Goal: Navigation & Orientation: Find specific page/section

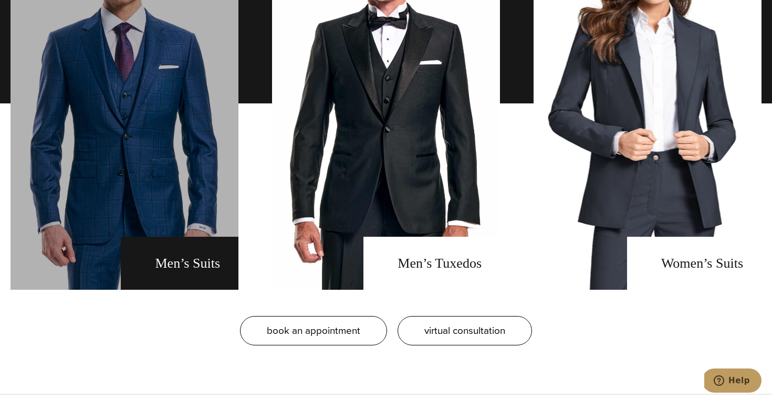
scroll to position [839, 0]
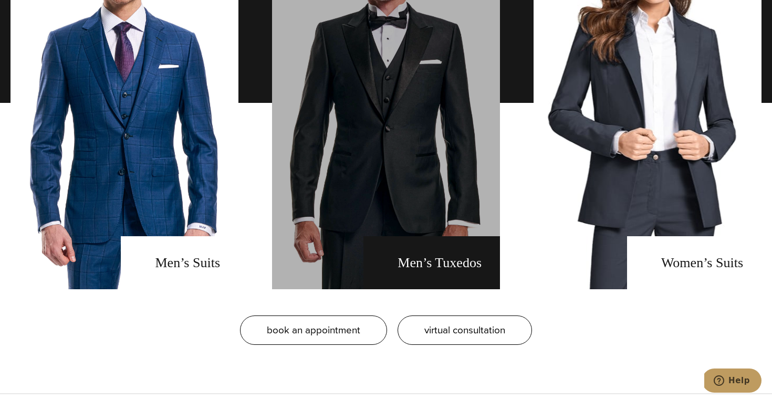
click at [330, 205] on link "men's tuxedos" at bounding box center [386, 102] width 228 height 373
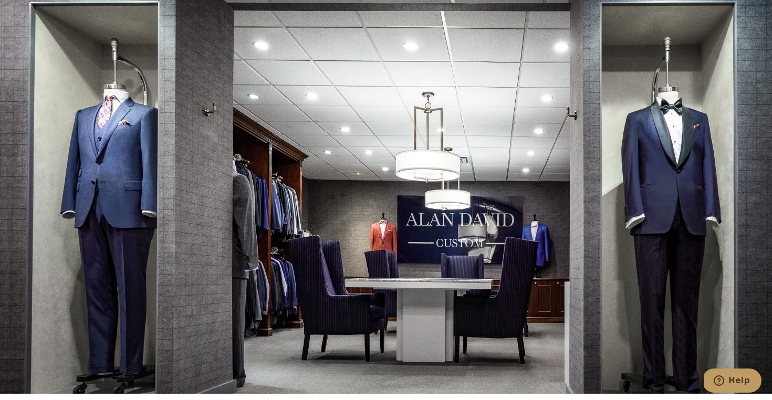
scroll to position [5847, 0]
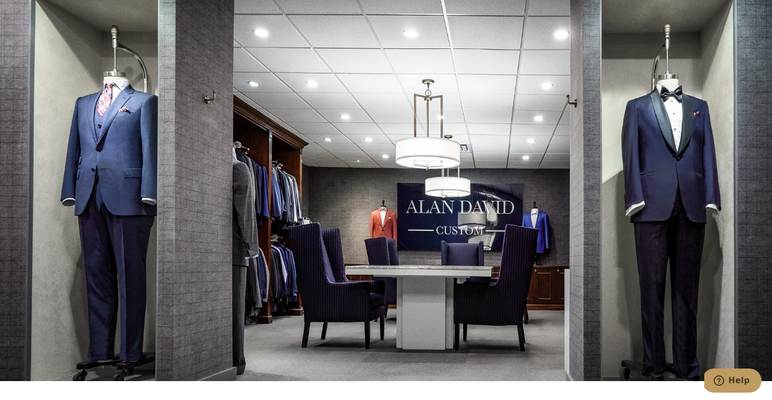
click at [664, 141] on div at bounding box center [386, 181] width 772 height 400
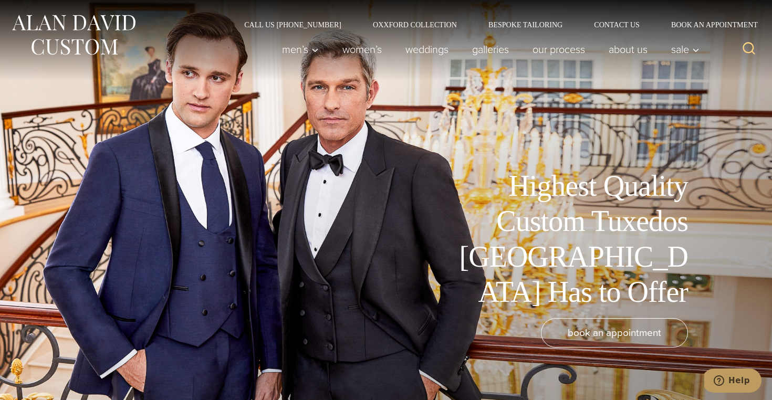
scroll to position [0, 0]
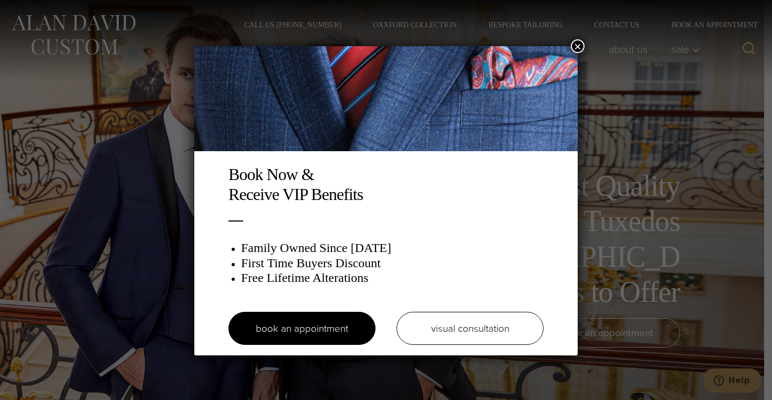
click at [576, 46] on button "×" at bounding box center [578, 46] width 14 height 14
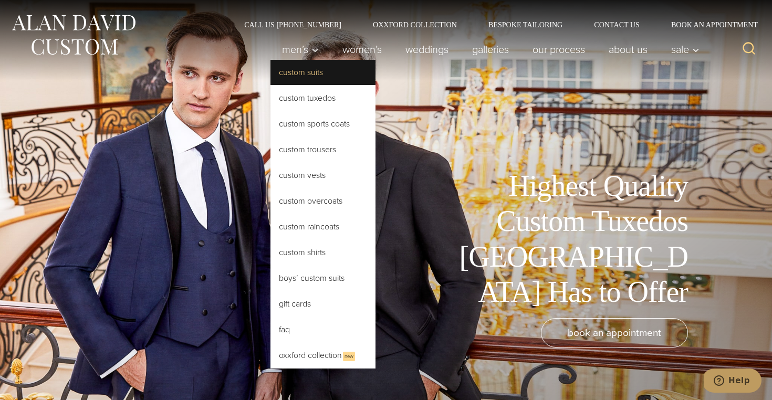
click at [314, 75] on link "Custom Suits" at bounding box center [323, 72] width 105 height 25
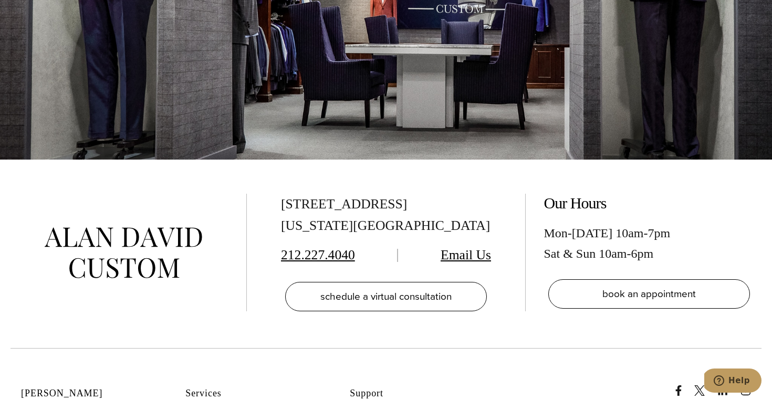
scroll to position [5854, 0]
